Goal: Information Seeking & Learning: Learn about a topic

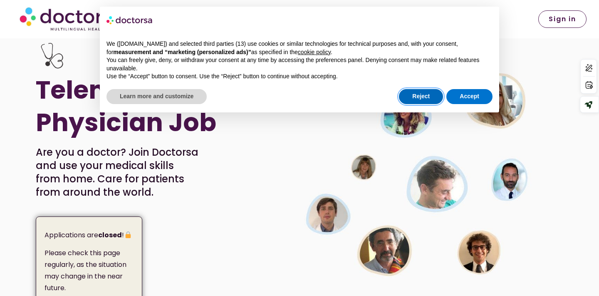
click at [425, 98] on button "Reject" at bounding box center [421, 96] width 44 height 15
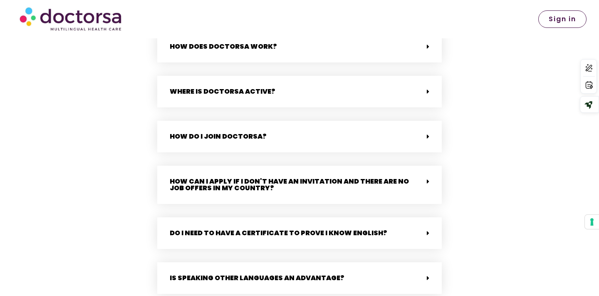
scroll to position [1739, 0]
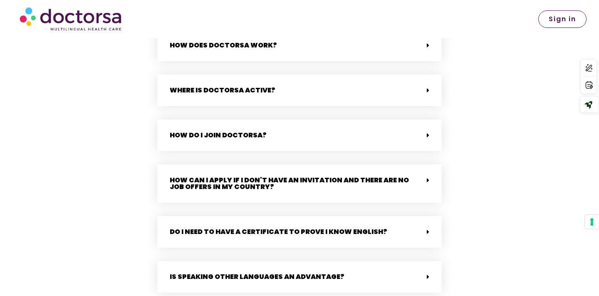
click at [426, 132] on span at bounding box center [425, 135] width 7 height 7
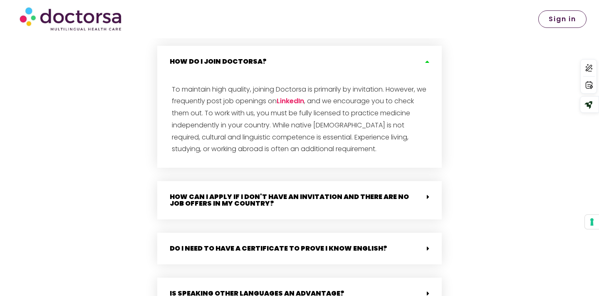
scroll to position [1813, 0]
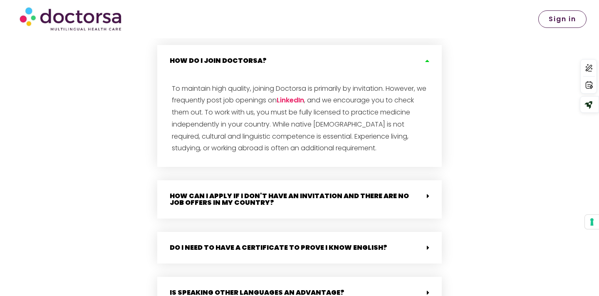
click at [396, 191] on link "How can I apply if I don't have an invitation and there are no job offers in my…" at bounding box center [289, 199] width 239 height 16
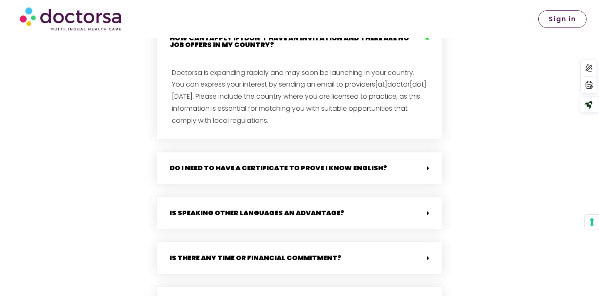
scroll to position [1972, 0]
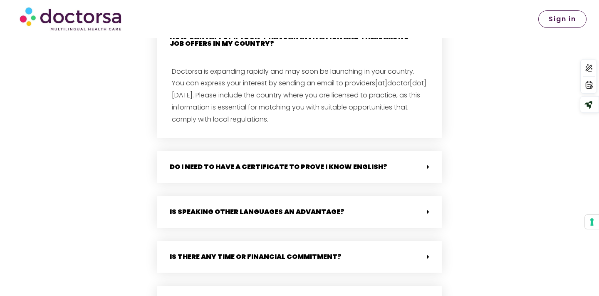
click at [418, 158] on div "Do I need to have a certificate to prove I know English?" at bounding box center [299, 167] width 284 height 32
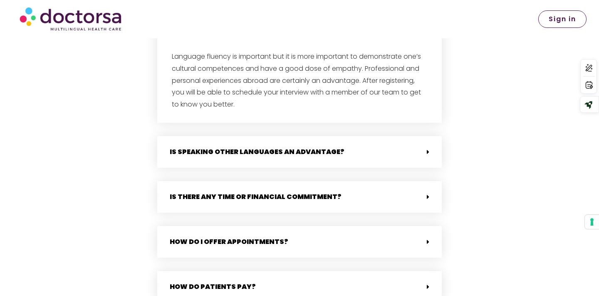
scroll to position [2111, 0]
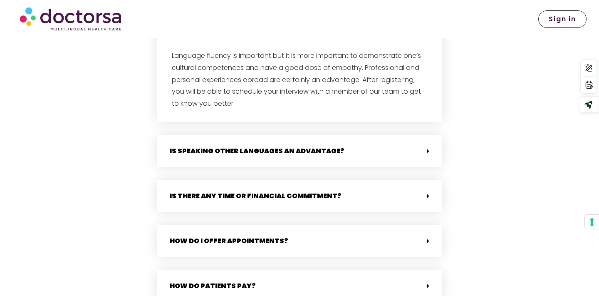
click at [401, 145] on div "Is speaking other languages an advantage?" at bounding box center [299, 151] width 284 height 32
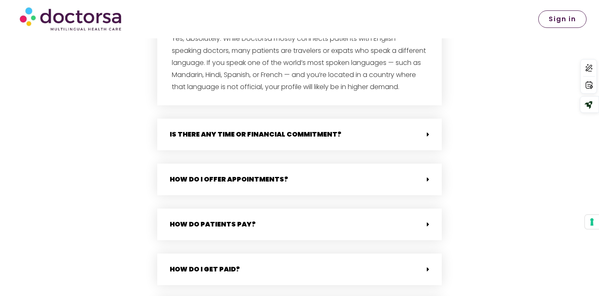
scroll to position [2252, 0]
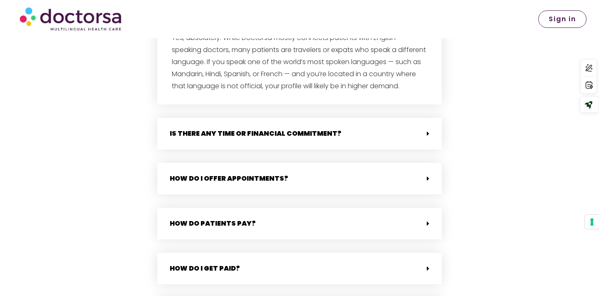
click at [379, 127] on div "Is there any time or financial commitment?" at bounding box center [299, 134] width 284 height 32
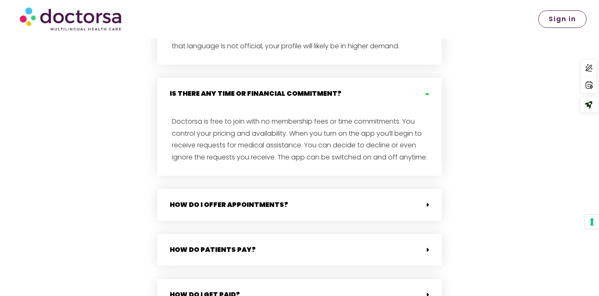
scroll to position [2298, 0]
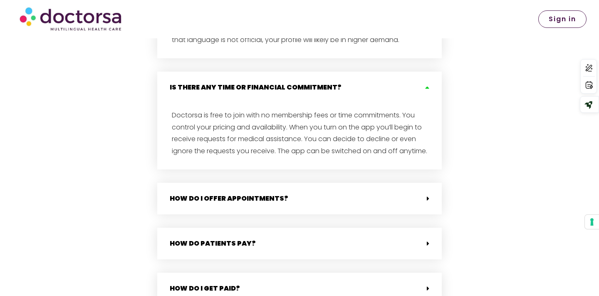
click at [368, 194] on div "How do I offer appointments?" at bounding box center [299, 199] width 284 height 32
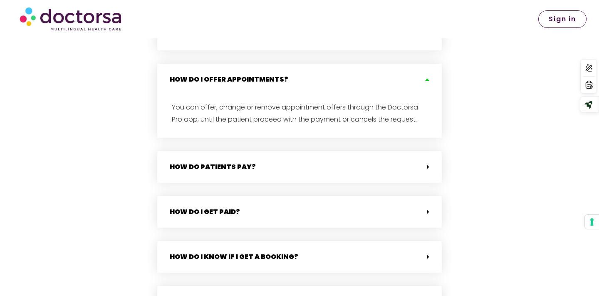
scroll to position [2418, 0]
click at [363, 173] on div "How do patients pay?" at bounding box center [299, 166] width 284 height 32
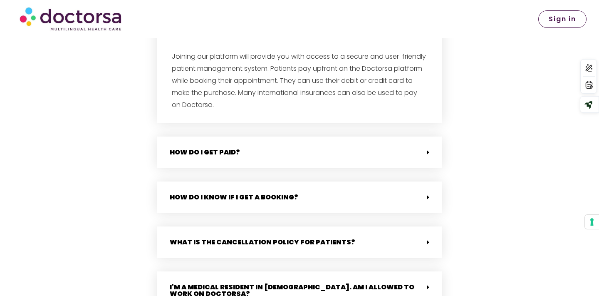
scroll to position [2561, 0]
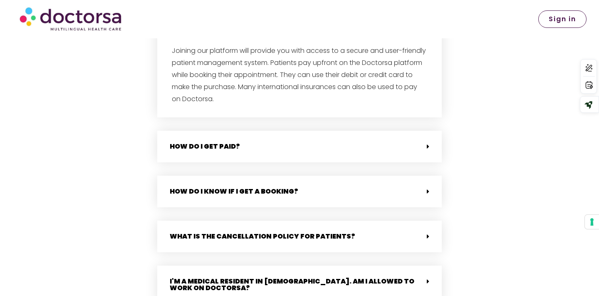
click at [361, 151] on div "How do I get paid?" at bounding box center [299, 147] width 284 height 32
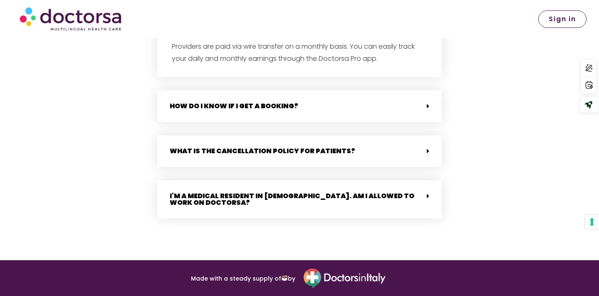
scroll to position [2690, 0]
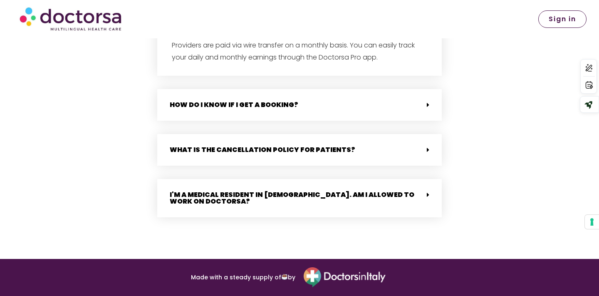
click at [347, 201] on link "I'm a medical resident in [DEMOGRAPHIC_DATA]. Am I allowed to work on Doctorsa?" at bounding box center [292, 198] width 244 height 16
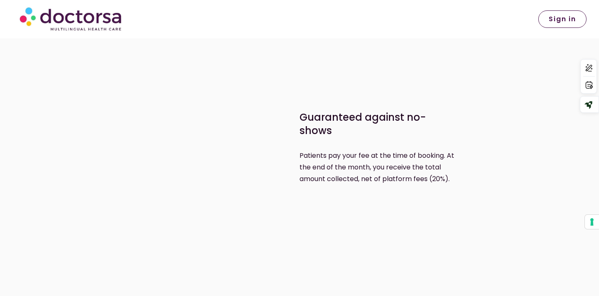
scroll to position [1037, 0]
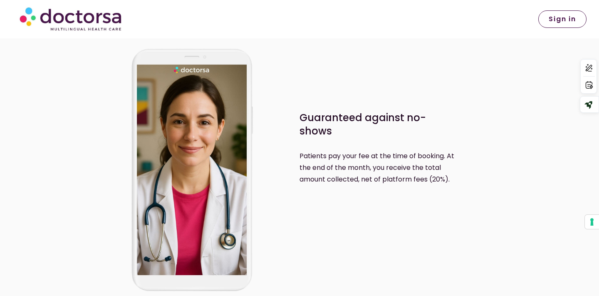
click at [560, 22] on span "Sign in" at bounding box center [561, 19] width 27 height 7
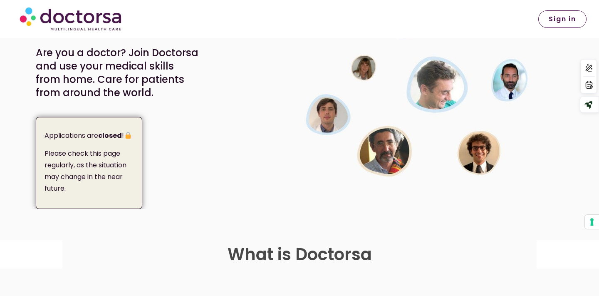
scroll to position [97, 0]
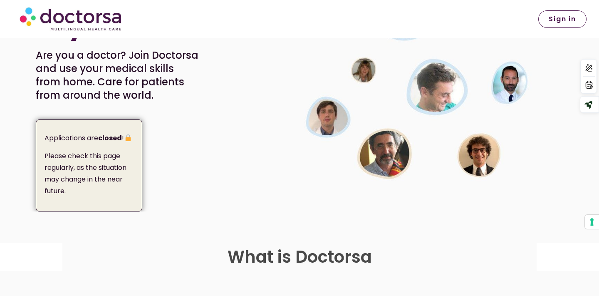
click at [558, 17] on span "Sign in" at bounding box center [561, 19] width 27 height 7
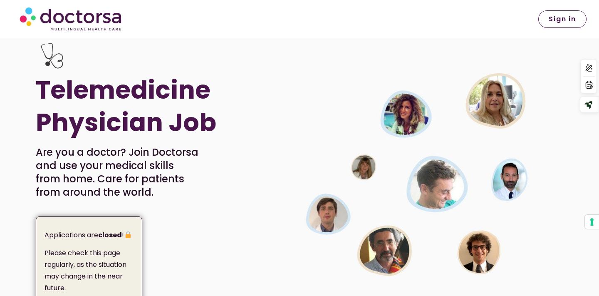
click at [94, 244] on div "Applications are closed ! Please check this page regularly, as the situation ma…" at bounding box center [89, 262] width 106 height 92
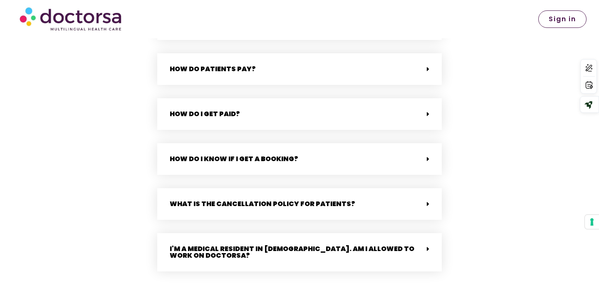
scroll to position [2152, 0]
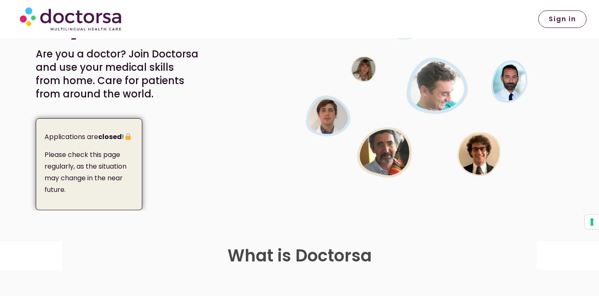
scroll to position [98, 0]
